Goal: Find specific page/section: Find specific page/section

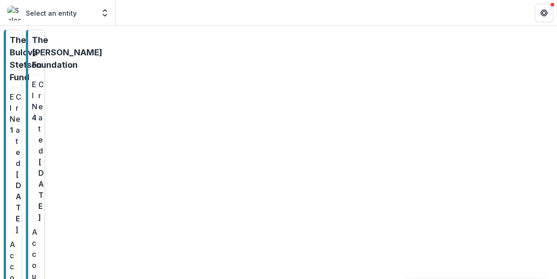
click at [102, 54] on p "The [PERSON_NAME] Foundation" at bounding box center [67, 52] width 70 height 37
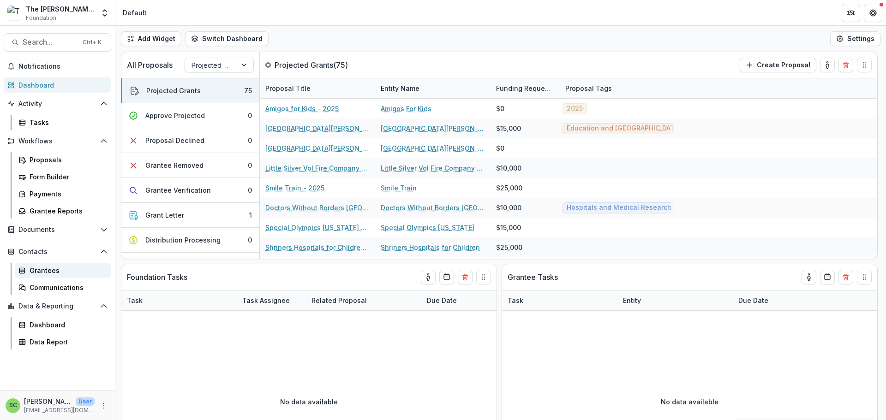
click at [65, 276] on div "Grantees" at bounding box center [67, 271] width 74 height 10
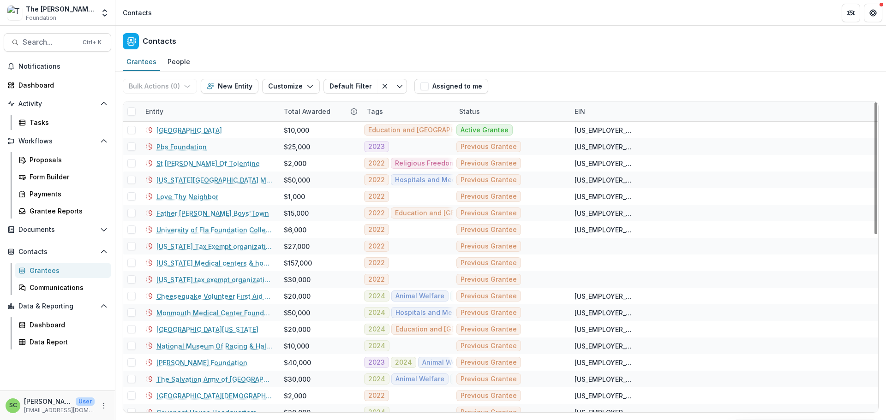
click at [180, 121] on div "Entity" at bounding box center [209, 112] width 138 height 20
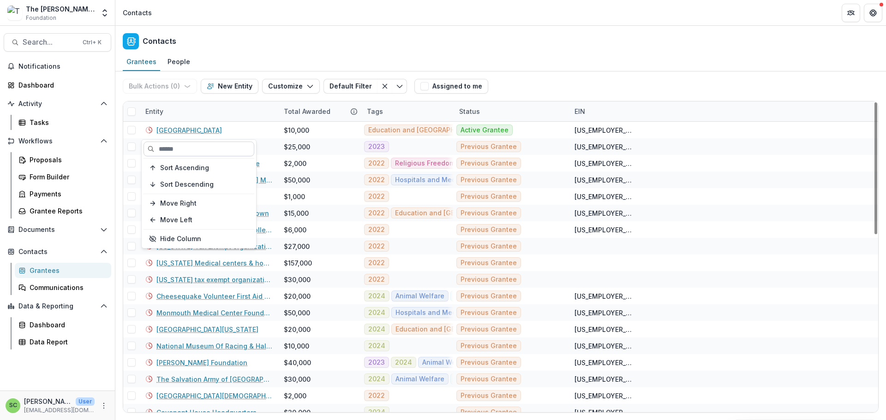
click at [173, 152] on input at bounding box center [199, 149] width 111 height 15
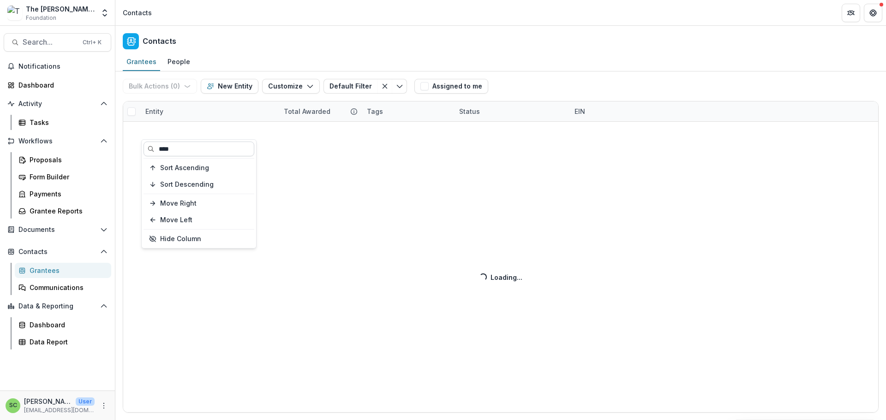
type input "****"
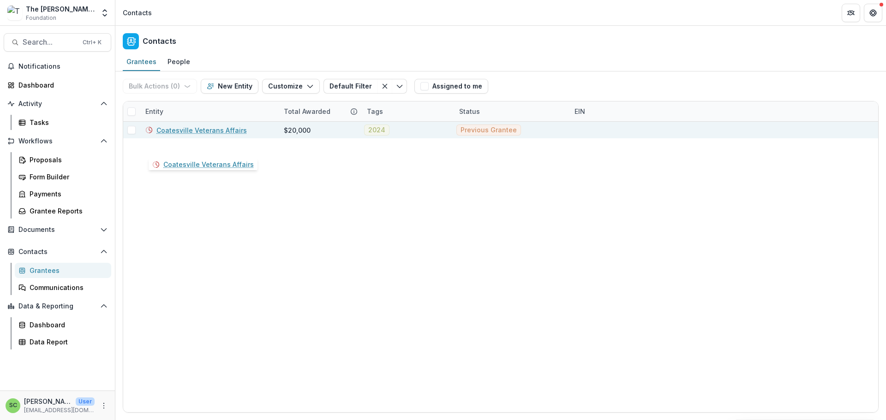
click at [192, 135] on link "Coatesville Veterans Affairs" at bounding box center [201, 131] width 90 height 10
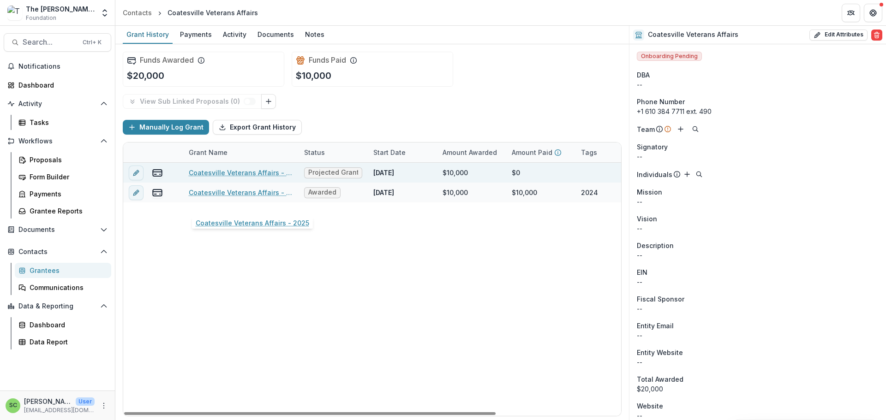
click at [219, 178] on link "Coatesville Veterans Affairs - 2025" at bounding box center [241, 173] width 104 height 10
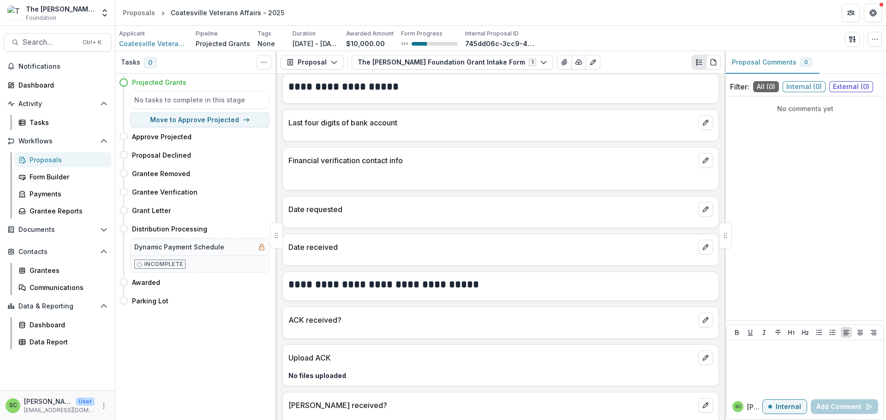
scroll to position [508, 0]
